Goal: Download file/media

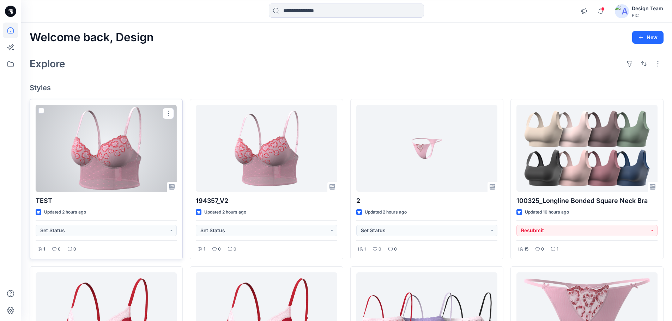
click at [103, 135] on div at bounding box center [106, 148] width 141 height 87
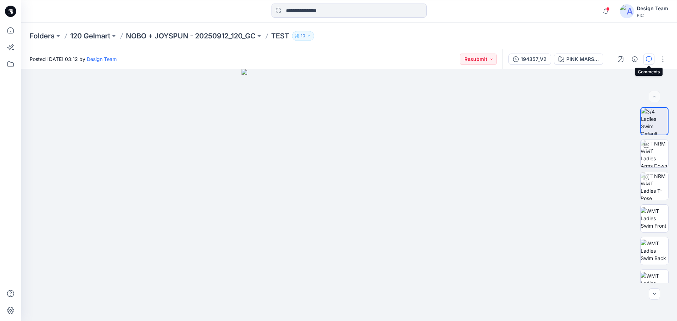
click at [648, 62] on button "button" at bounding box center [648, 59] width 11 height 11
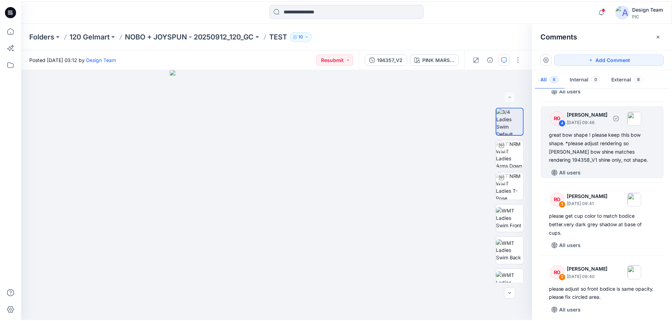
scroll to position [247, 0]
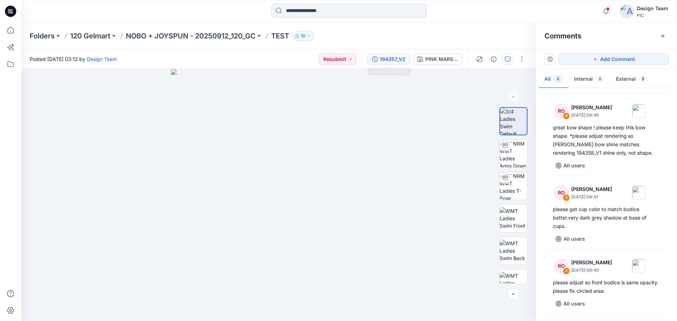
click at [394, 61] on div "194357_V2" at bounding box center [393, 59] width 26 height 8
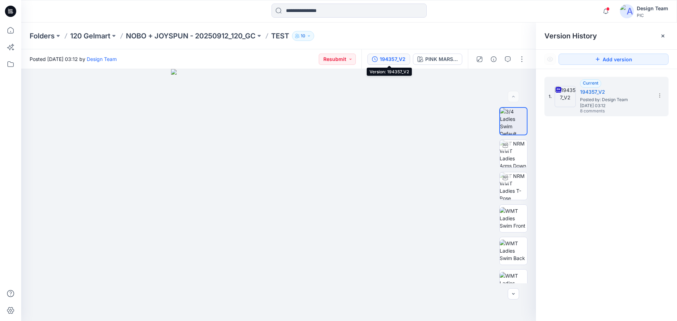
click at [379, 55] on button "194357_V2" at bounding box center [388, 59] width 43 height 11
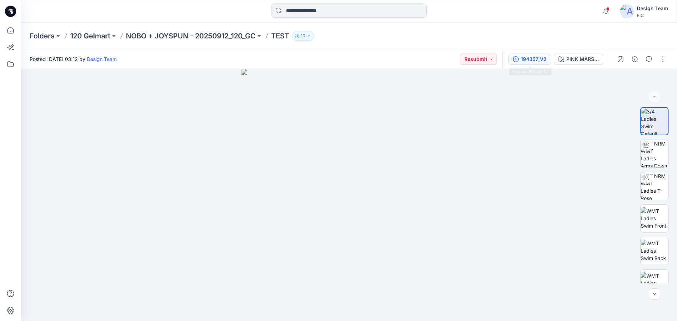
click at [515, 61] on icon "button" at bounding box center [516, 59] width 6 height 6
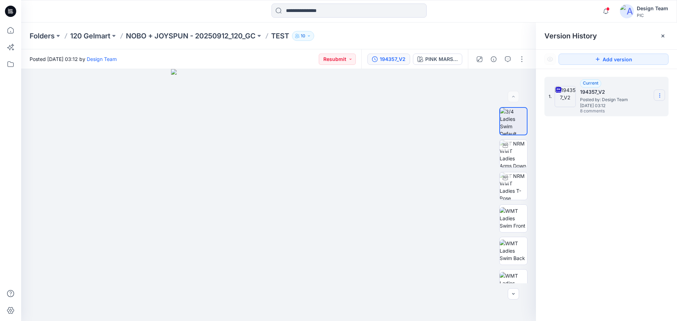
click at [656, 93] on section at bounding box center [659, 95] width 11 height 11
click at [627, 109] on span "Download Source BW File" at bounding box center [624, 109] width 59 height 8
click at [8, 10] on icon at bounding box center [10, 11] width 11 height 11
